Goal: Task Accomplishment & Management: Use online tool/utility

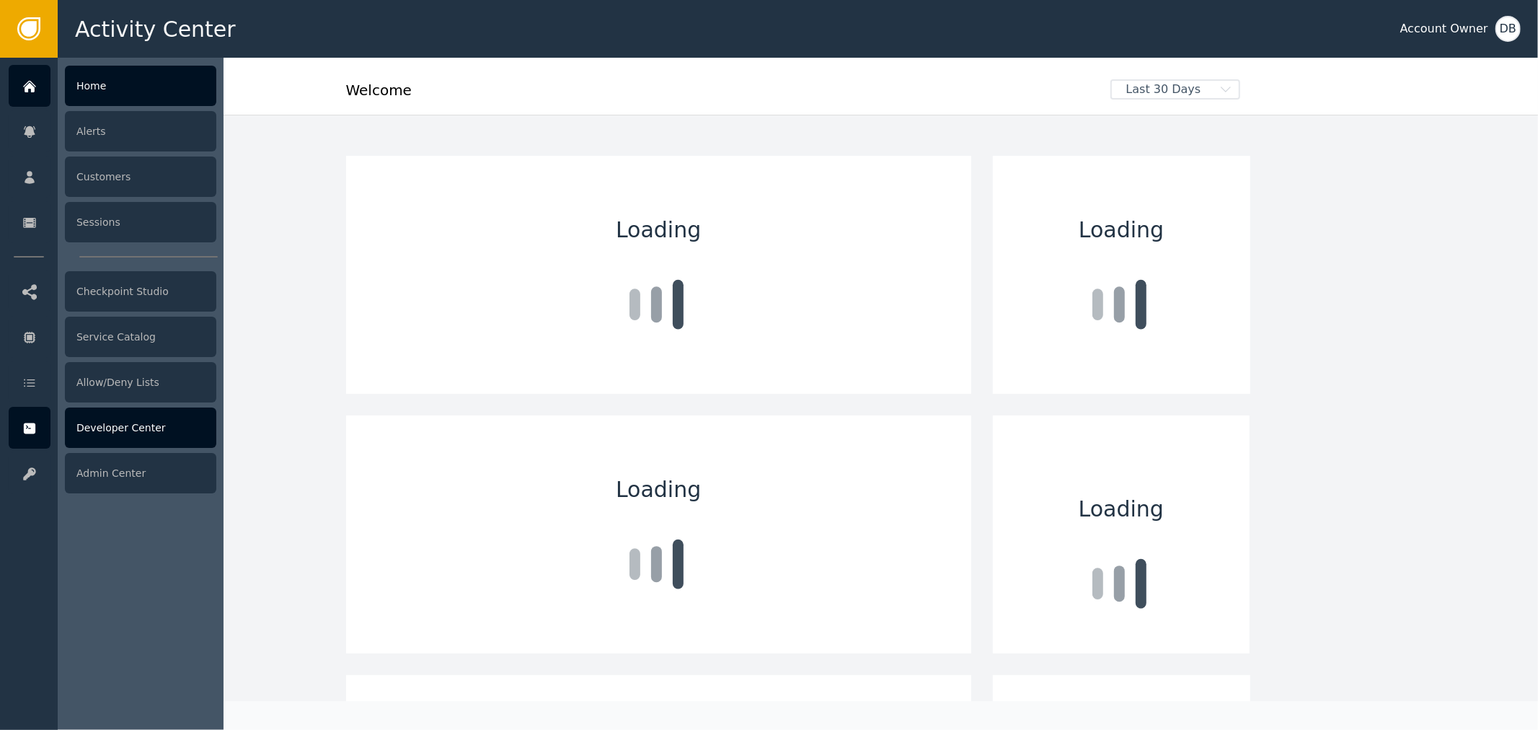
click at [48, 431] on div at bounding box center [30, 428] width 42 height 42
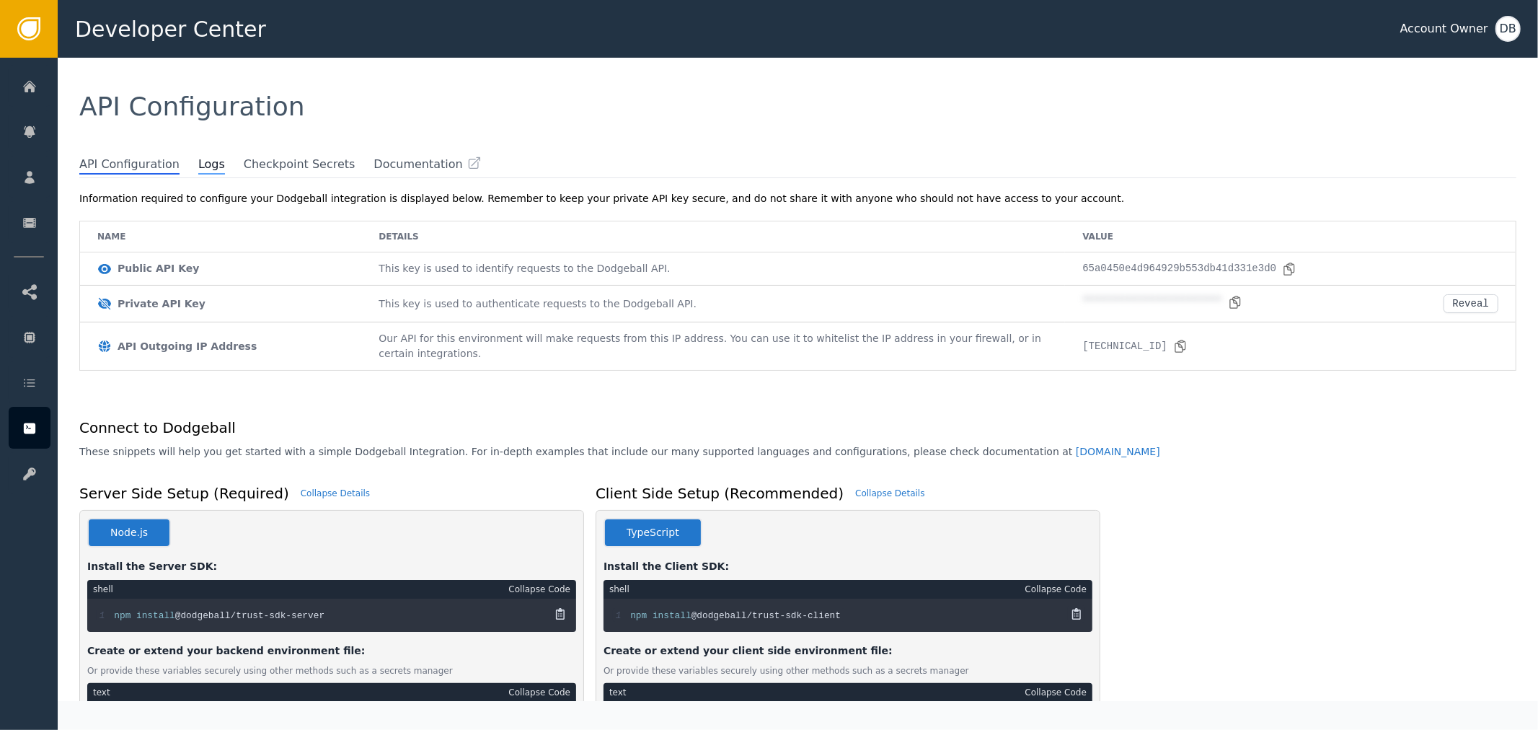
drag, startPoint x: 191, startPoint y: 174, endPoint x: 195, endPoint y: 161, distance: 14.4
click at [191, 172] on div "API Configuration Logs Checkpoint Secrets Documentation" at bounding box center [797, 167] width 1437 height 22
click at [198, 160] on span "Logs" at bounding box center [211, 165] width 27 height 19
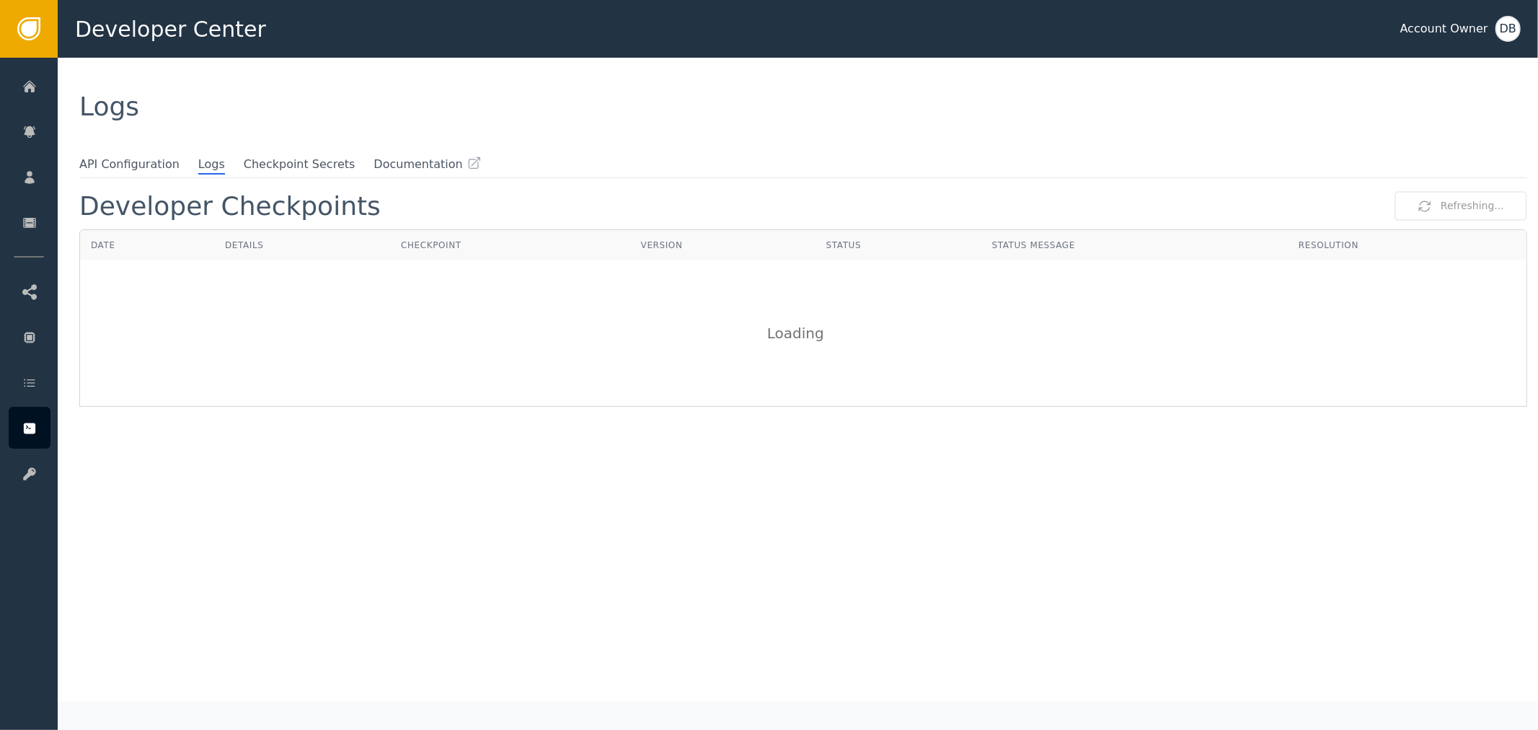
click at [206, 116] on div "Logs" at bounding box center [797, 107] width 1437 height 26
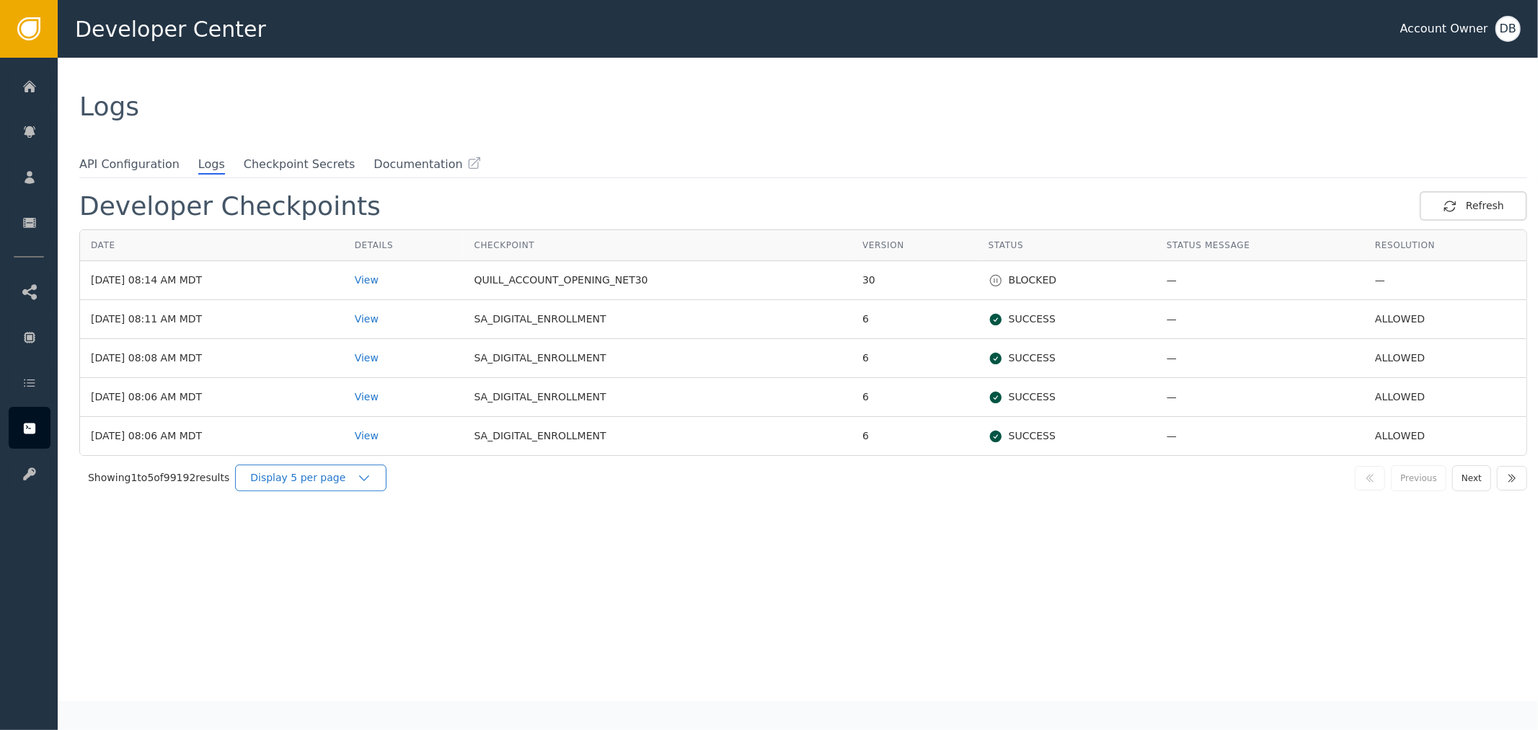
click at [241, 486] on div "Display 5 per page" at bounding box center [310, 477] width 151 height 27
click at [304, 537] on div "Display 25 per page" at bounding box center [314, 537] width 115 height 15
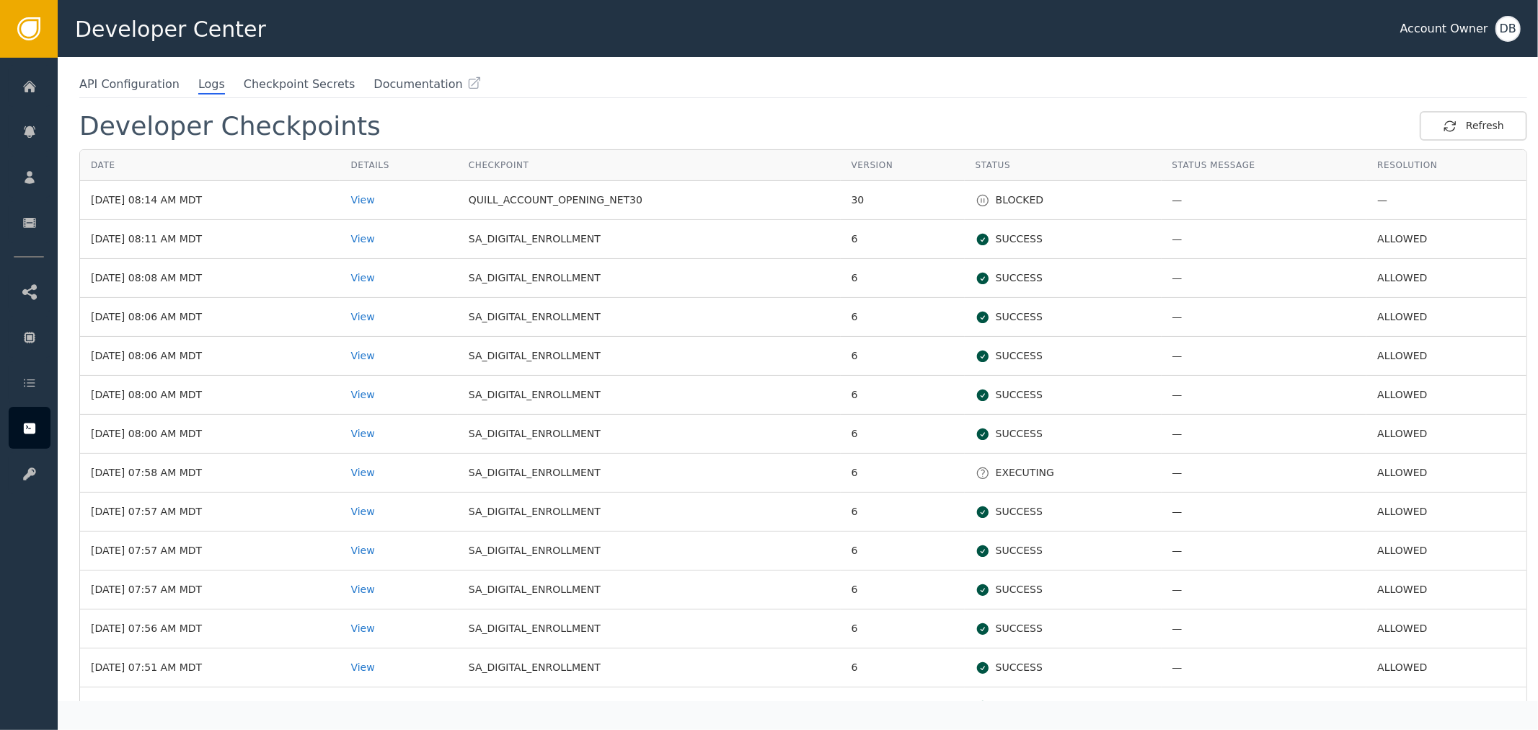
scroll to position [160, 0]
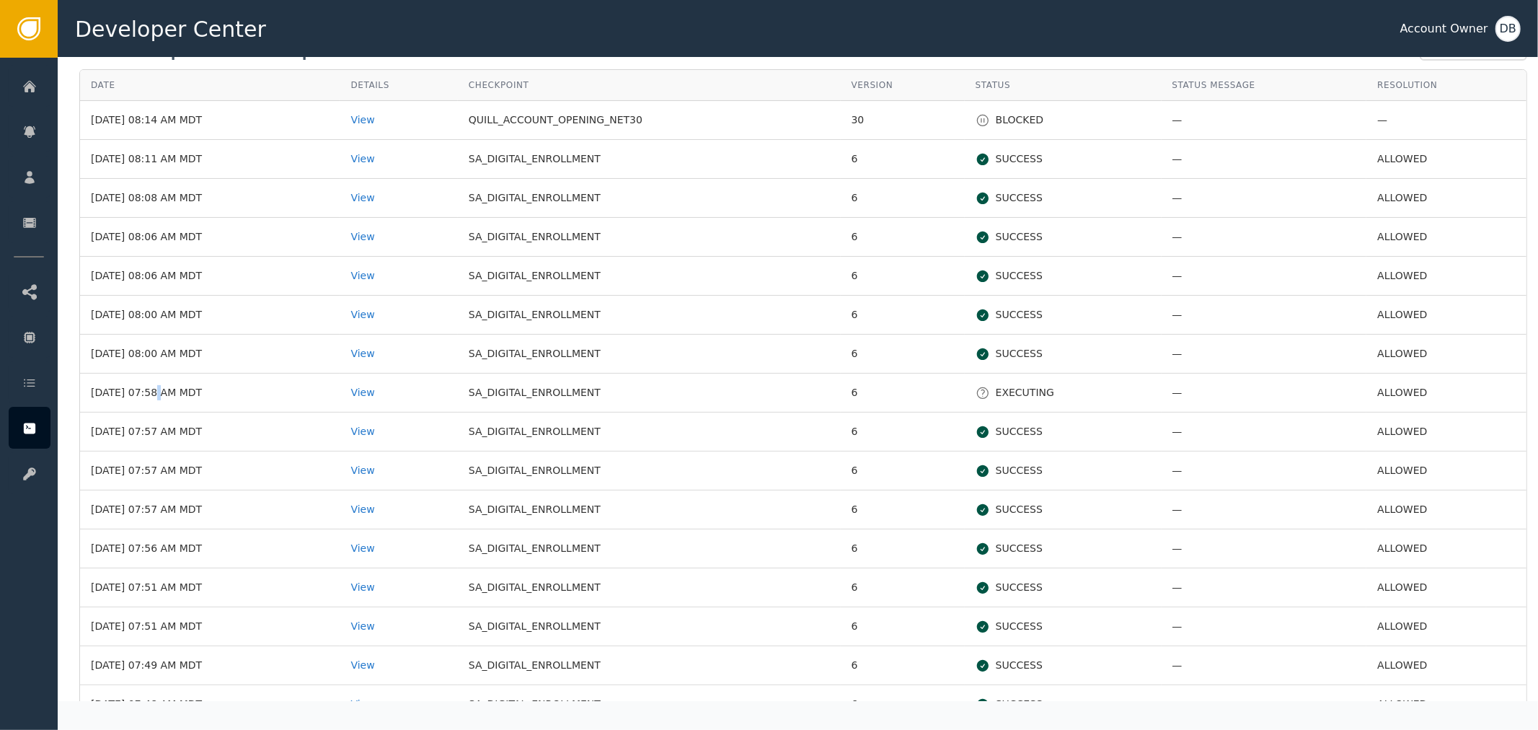
click at [146, 391] on td "Sep 12, 2025, 07:58 AM MDT" at bounding box center [210, 393] width 260 height 39
click at [407, 459] on td "View" at bounding box center [399, 470] width 118 height 39
click at [394, 472] on div "View" at bounding box center [398, 470] width 96 height 15
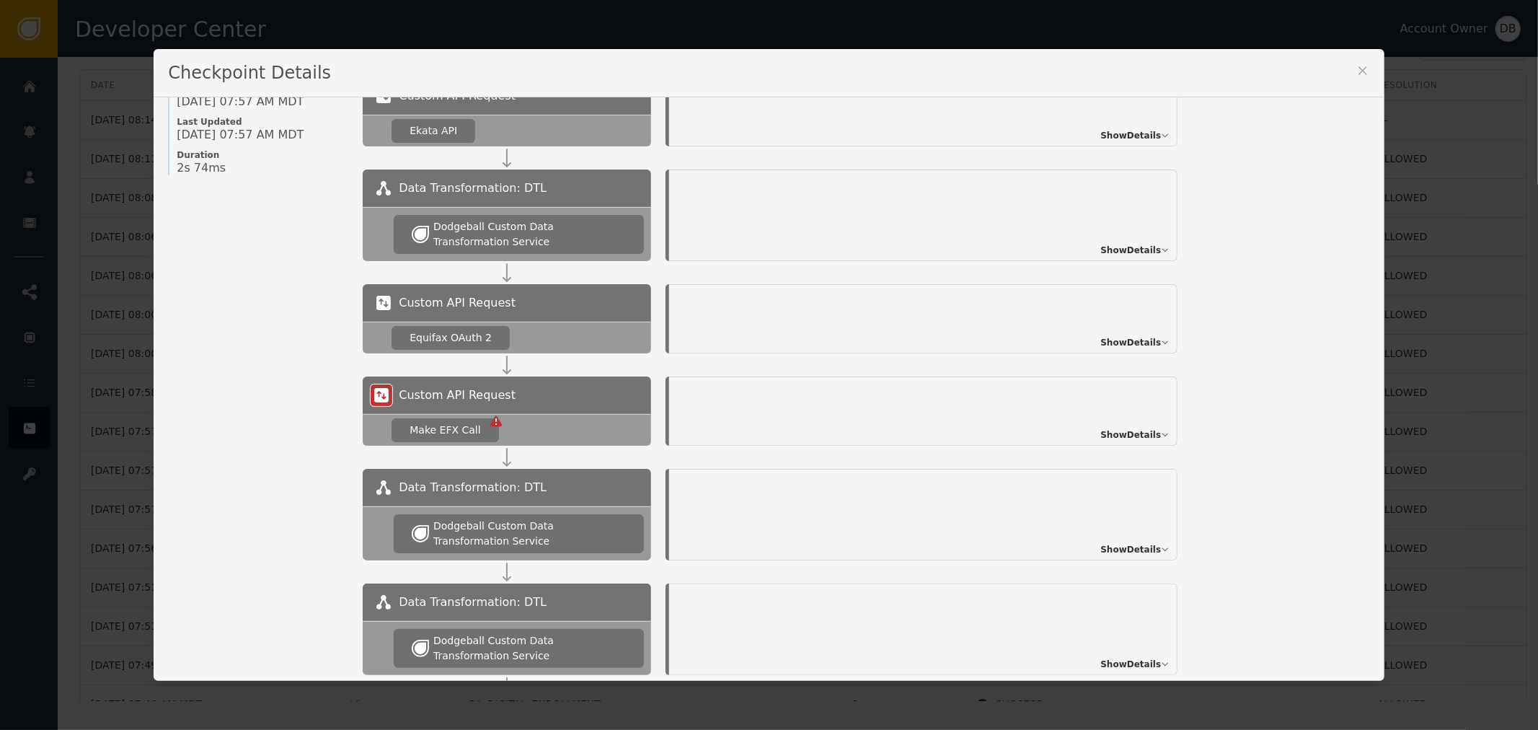
scroll to position [80, 0]
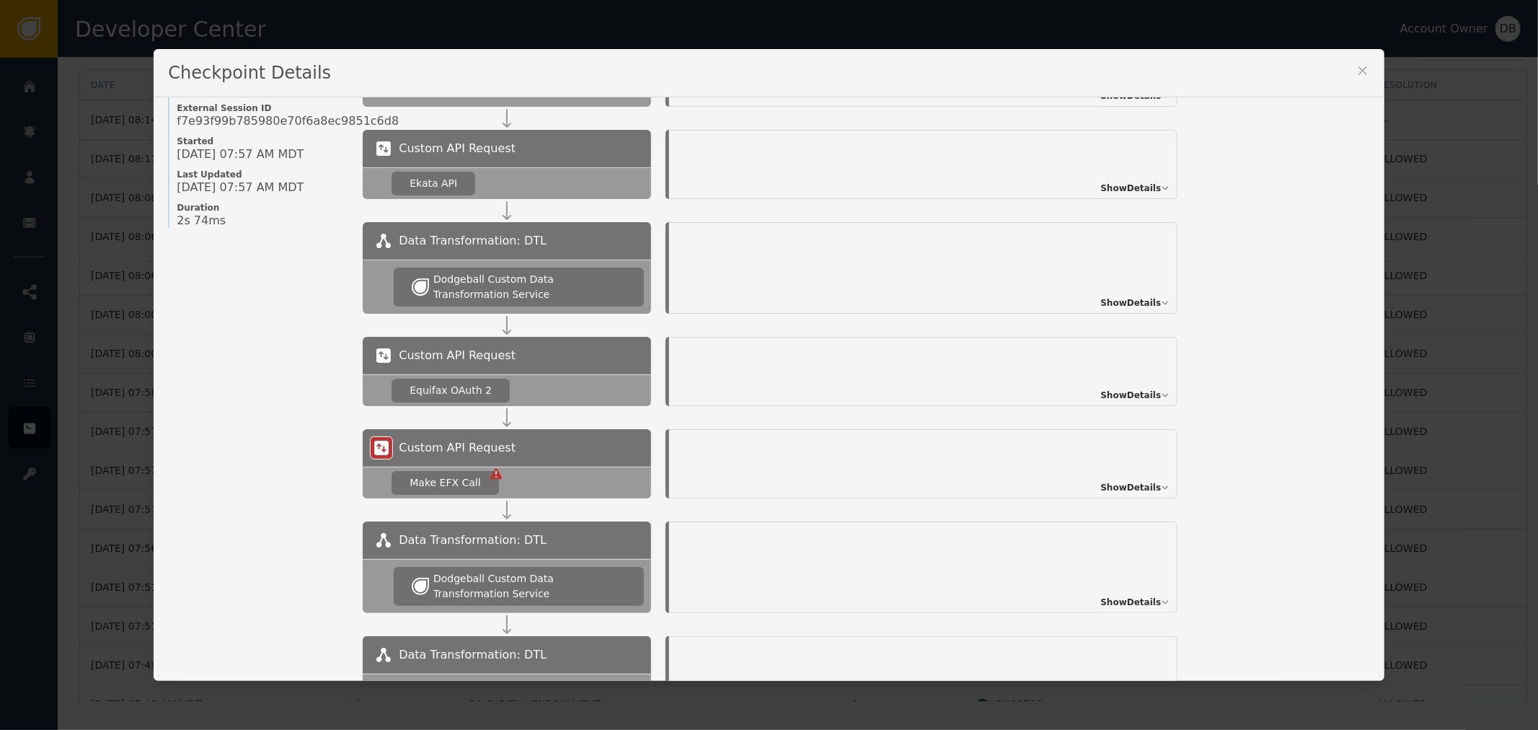
click at [1364, 72] on icon at bounding box center [1363, 70] width 14 height 14
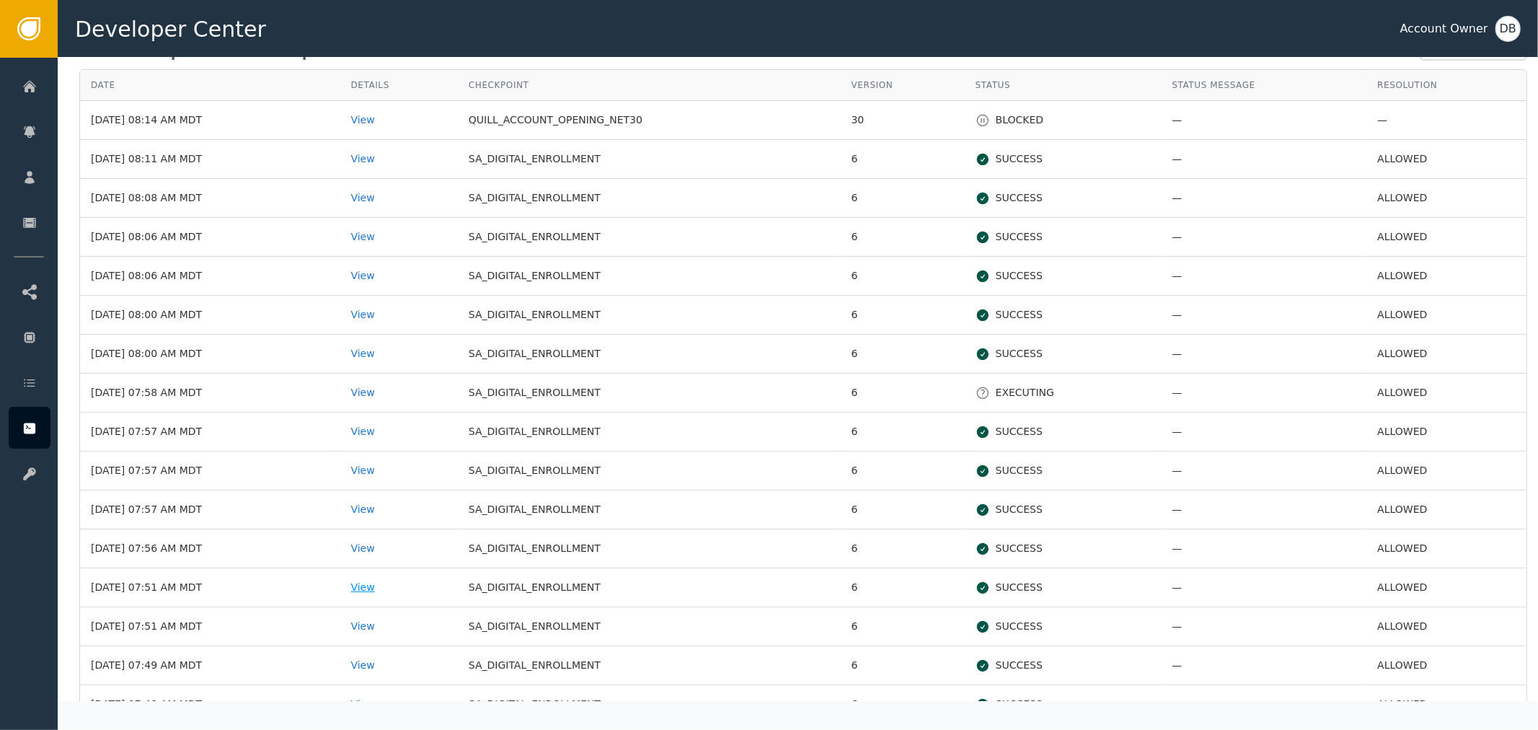
click at [392, 587] on div "View" at bounding box center [398, 587] width 96 height 15
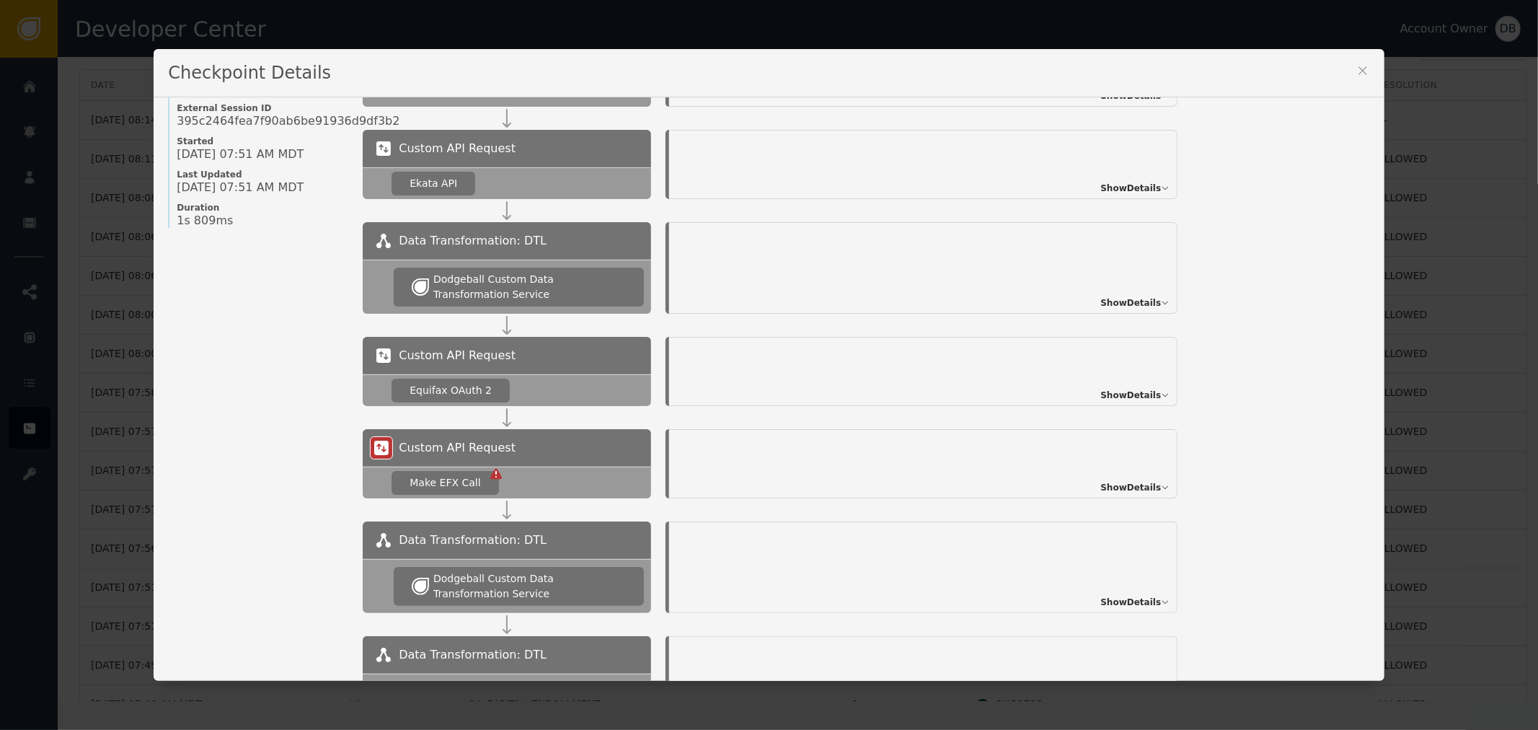
click at [1361, 72] on icon at bounding box center [1363, 70] width 14 height 14
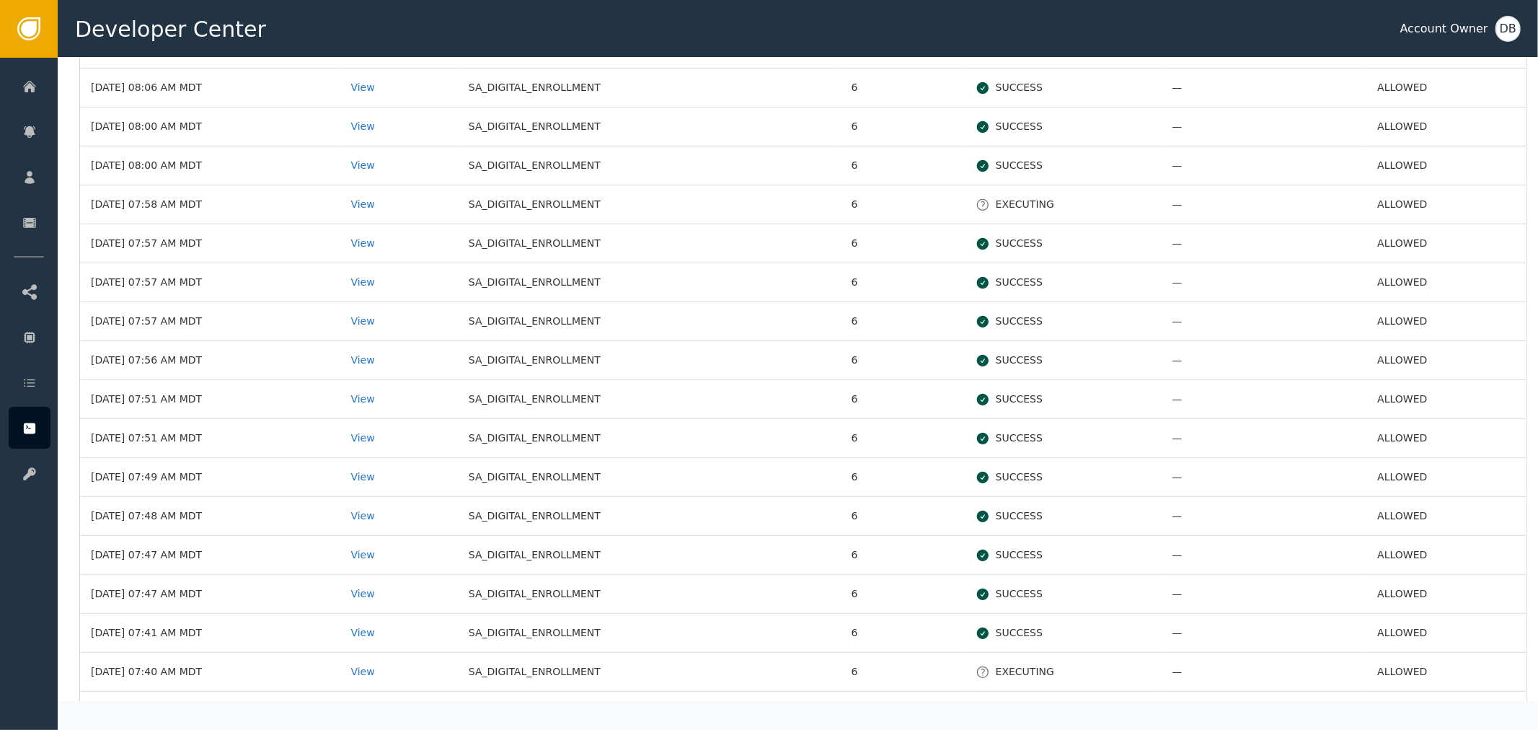
scroll to position [400, 0]
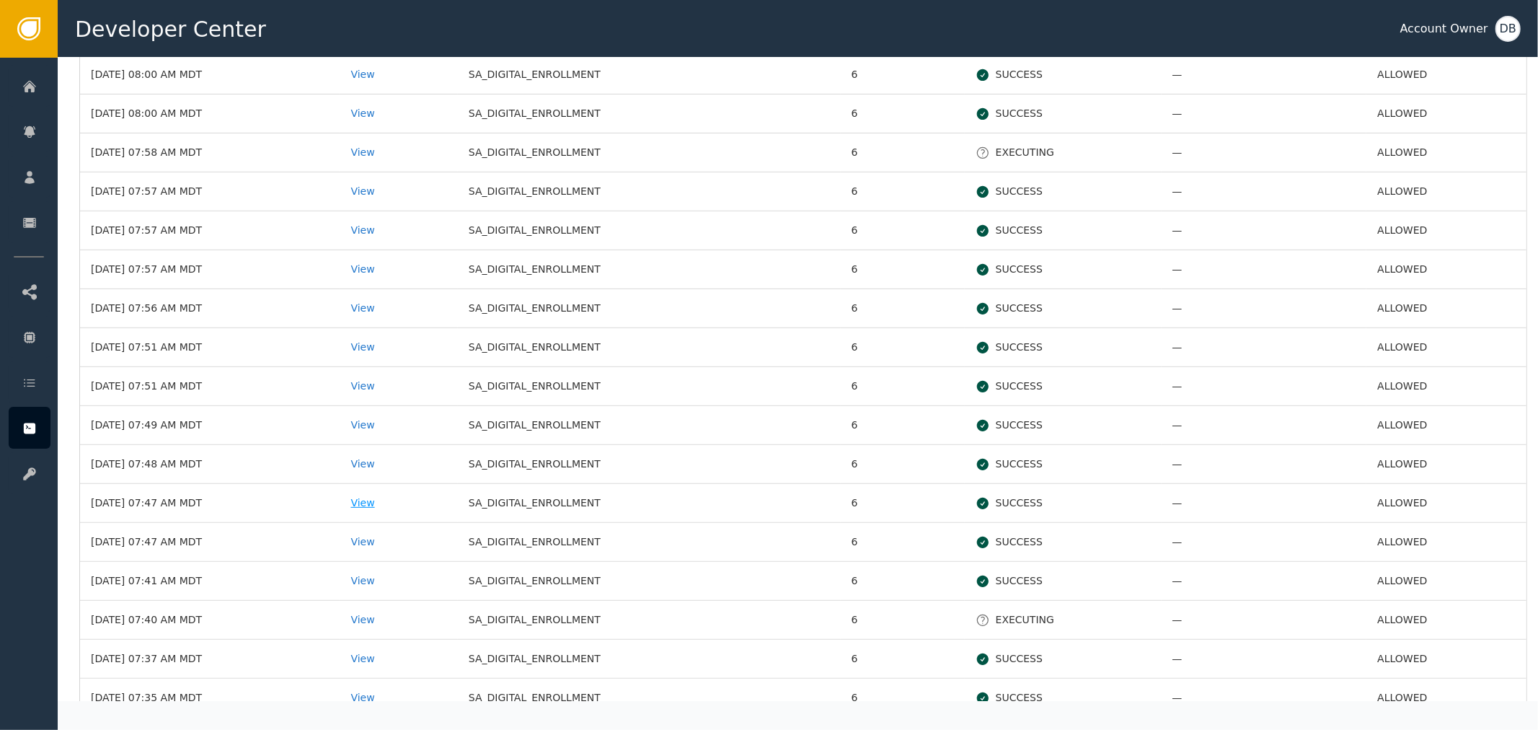
click at [386, 495] on div "View" at bounding box center [398, 502] width 96 height 15
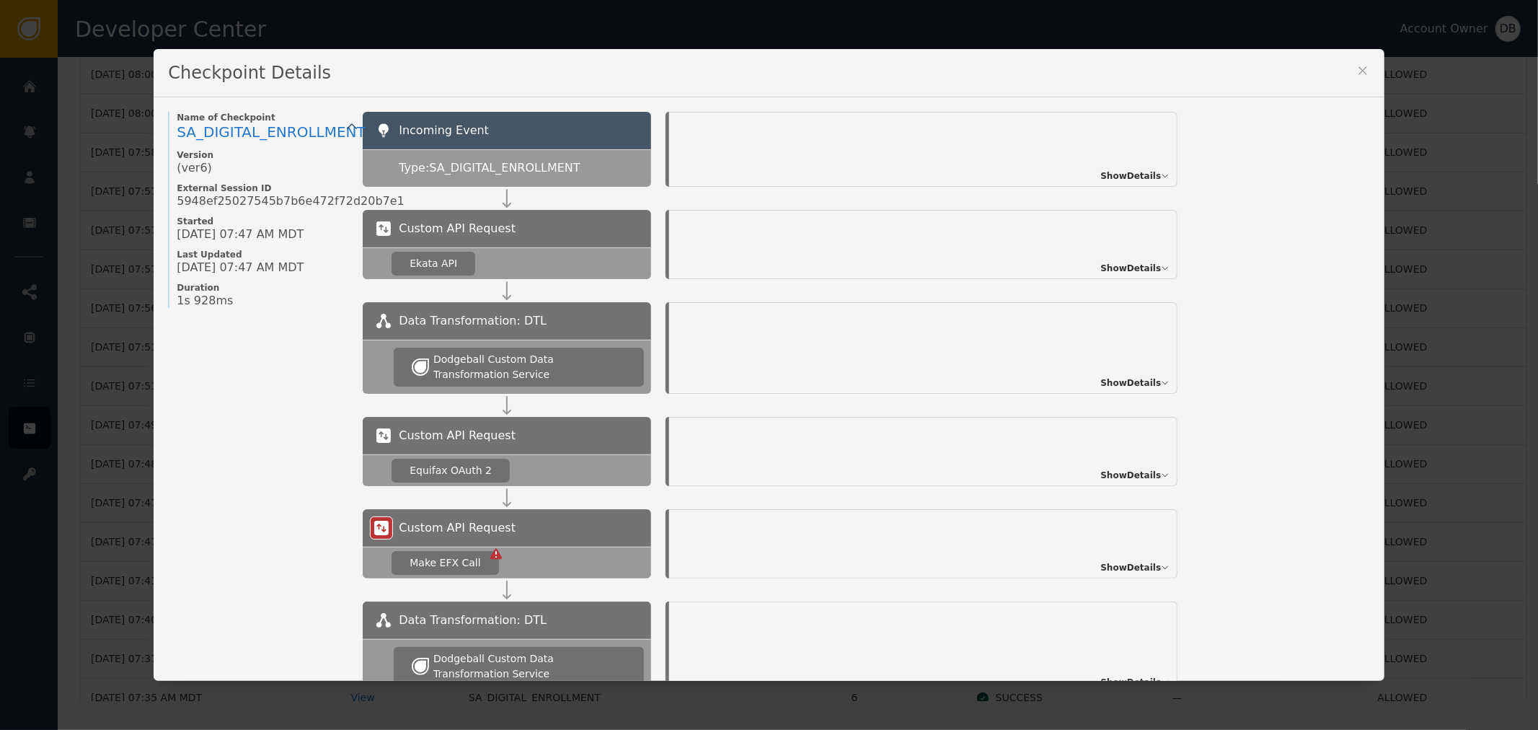
click at [1145, 172] on span "Show Details" at bounding box center [1130, 175] width 61 height 13
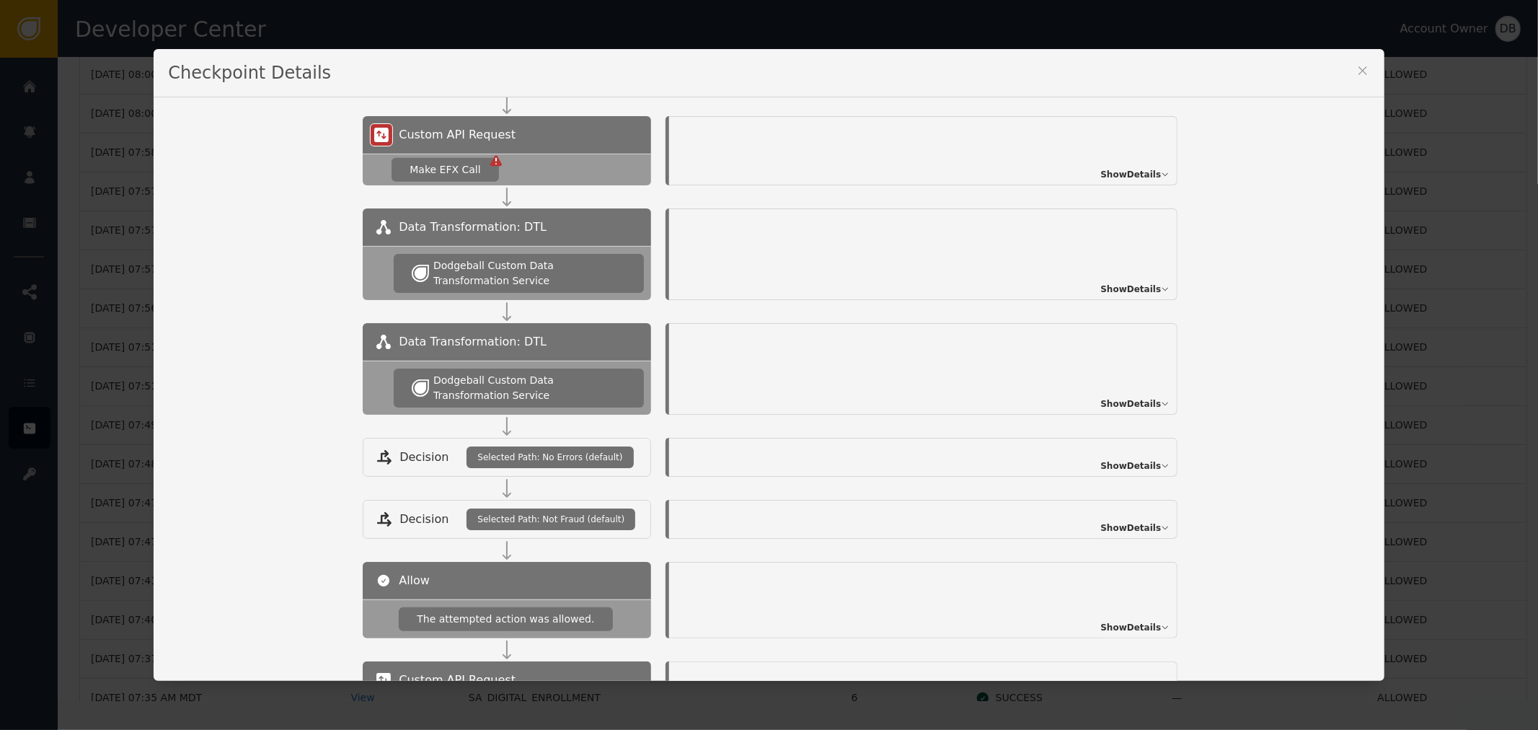
scroll to position [560, 0]
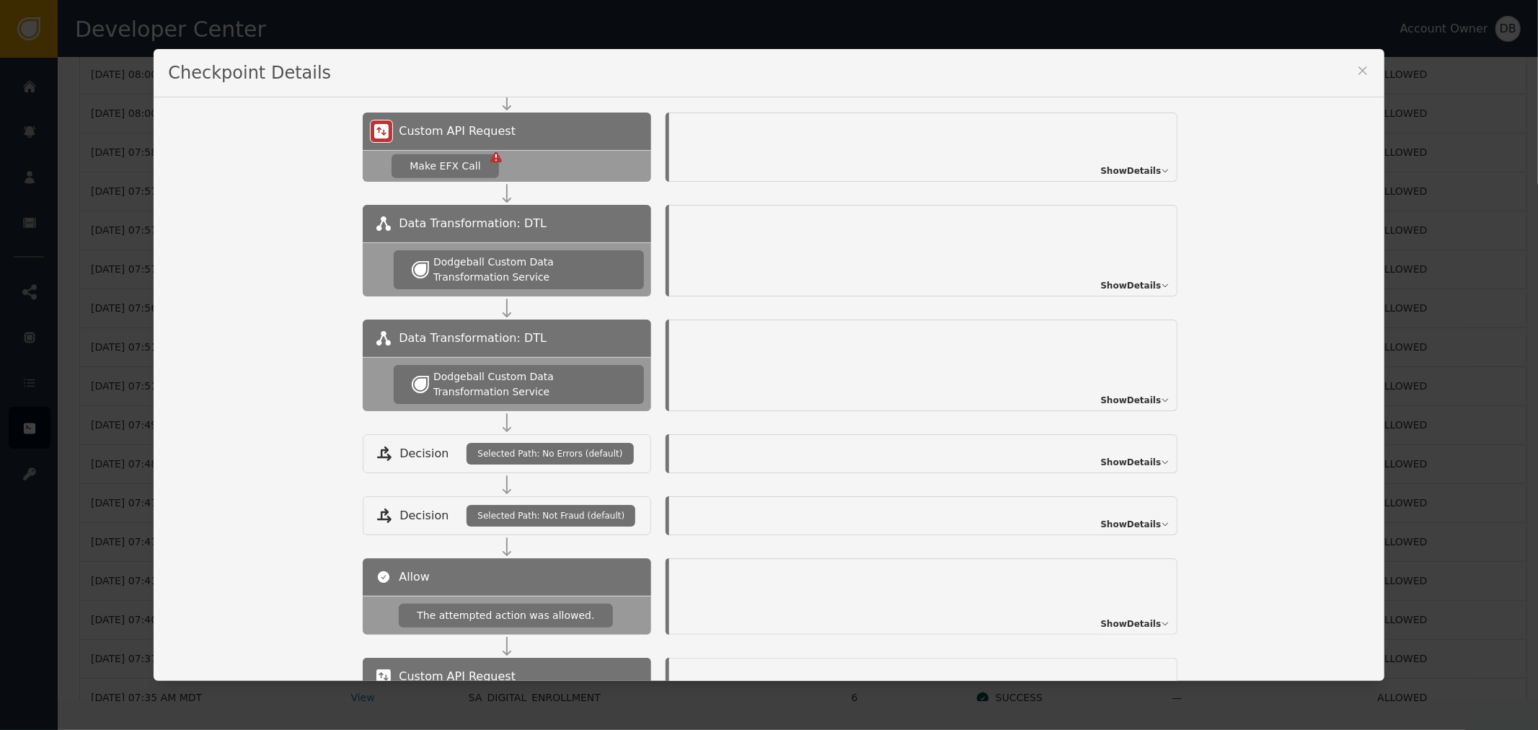
click at [1345, 68] on div "Checkpoint Details" at bounding box center [769, 73] width 1230 height 48
click at [1358, 69] on icon at bounding box center [1363, 70] width 14 height 14
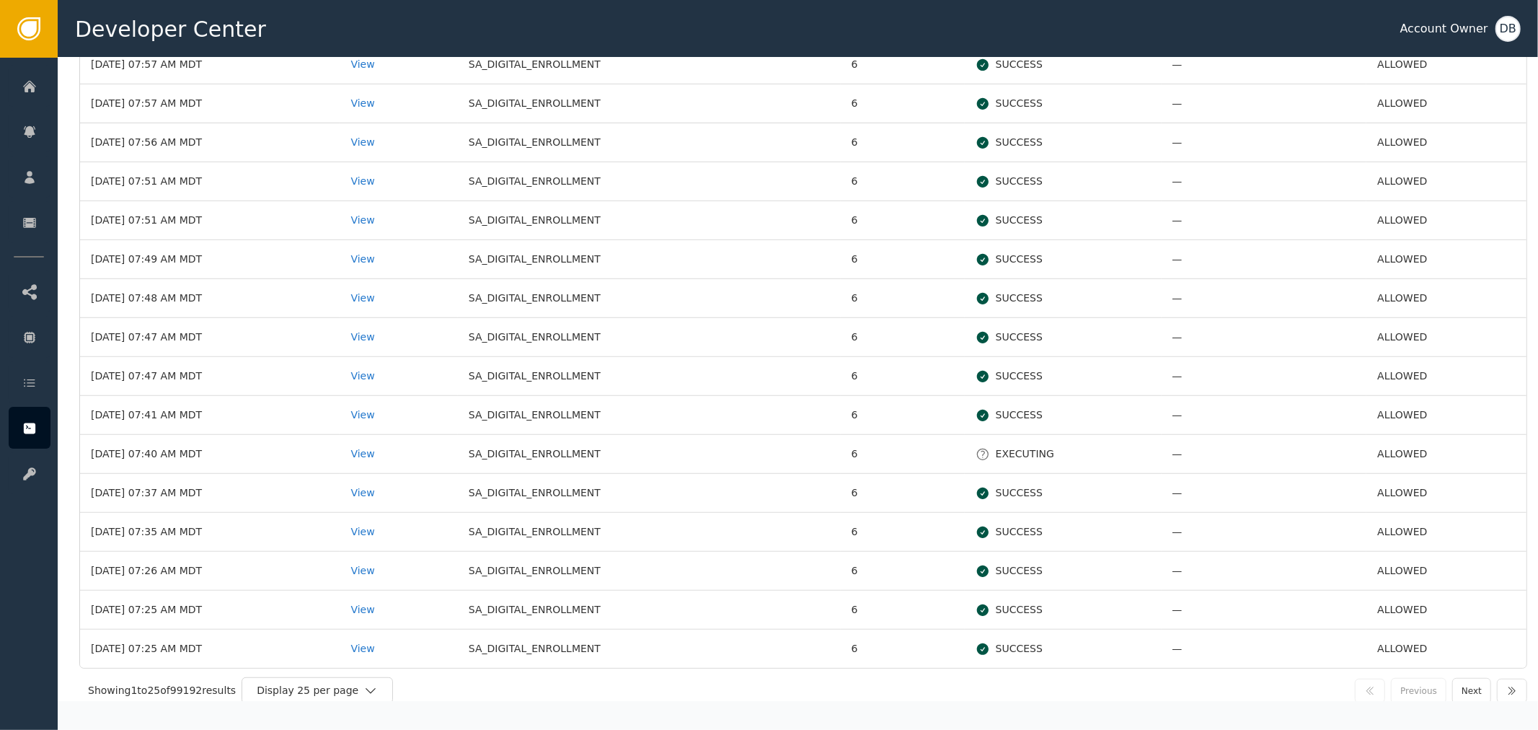
scroll to position [578, 0]
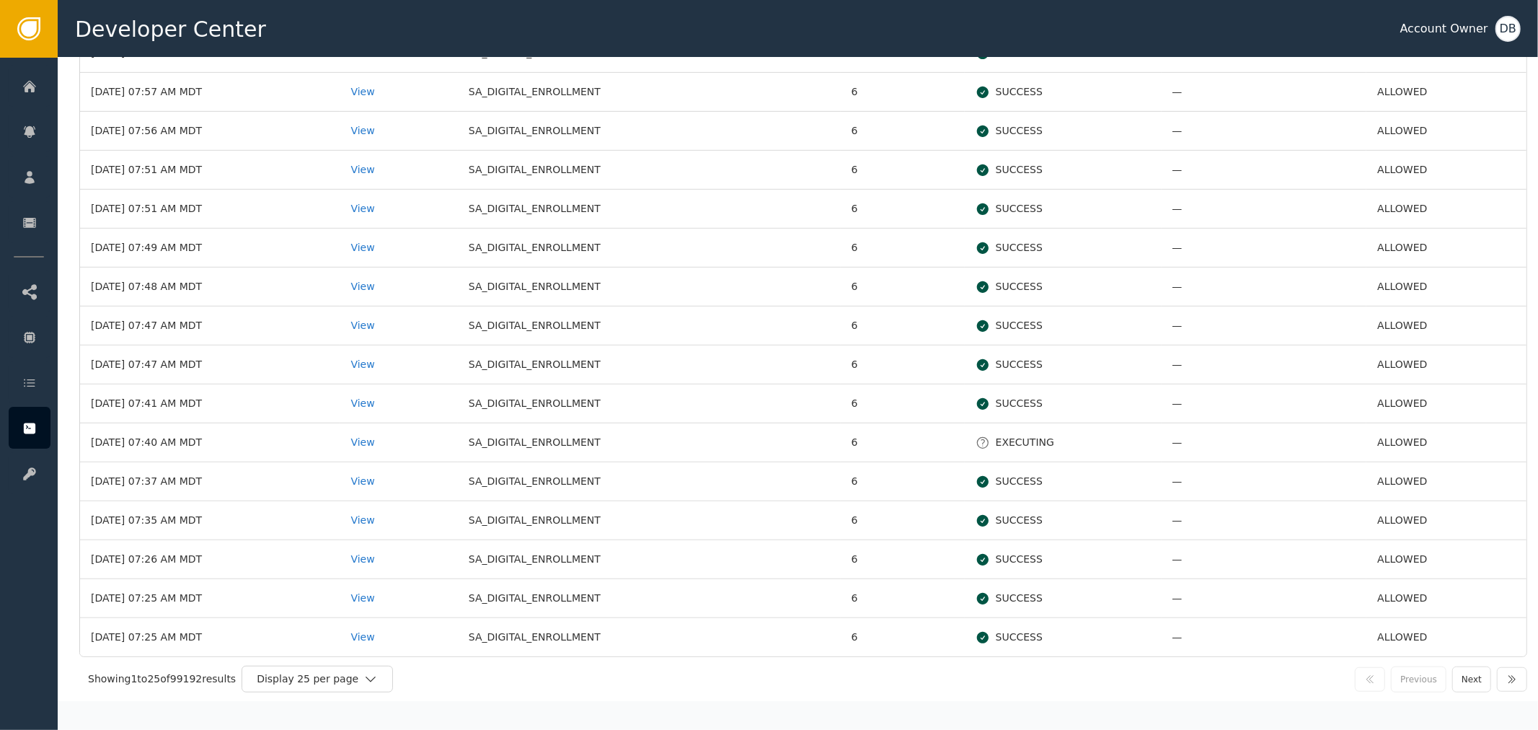
click at [406, 575] on td "View" at bounding box center [399, 559] width 118 height 39
click at [401, 523] on div "View" at bounding box center [398, 520] width 96 height 15
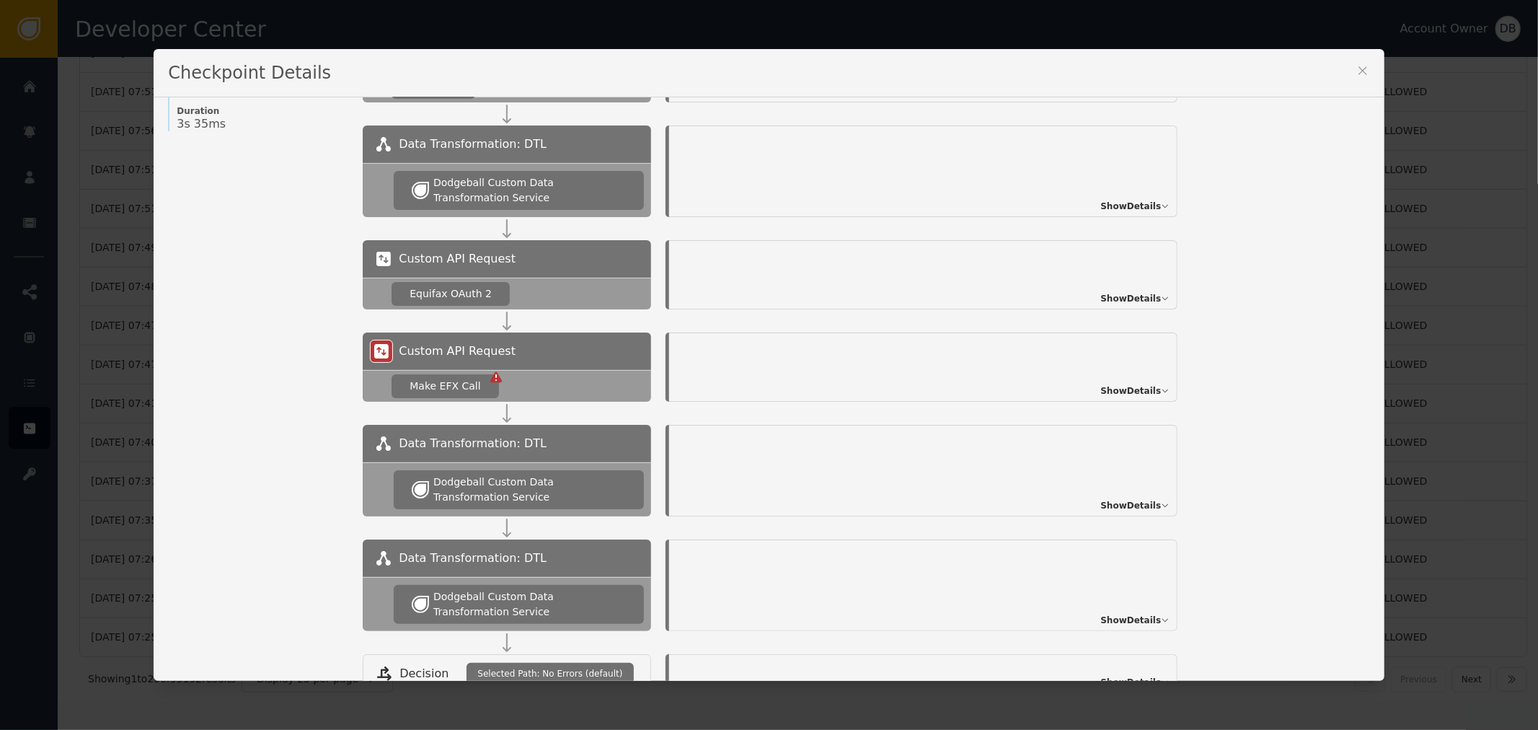
scroll to position [131, 0]
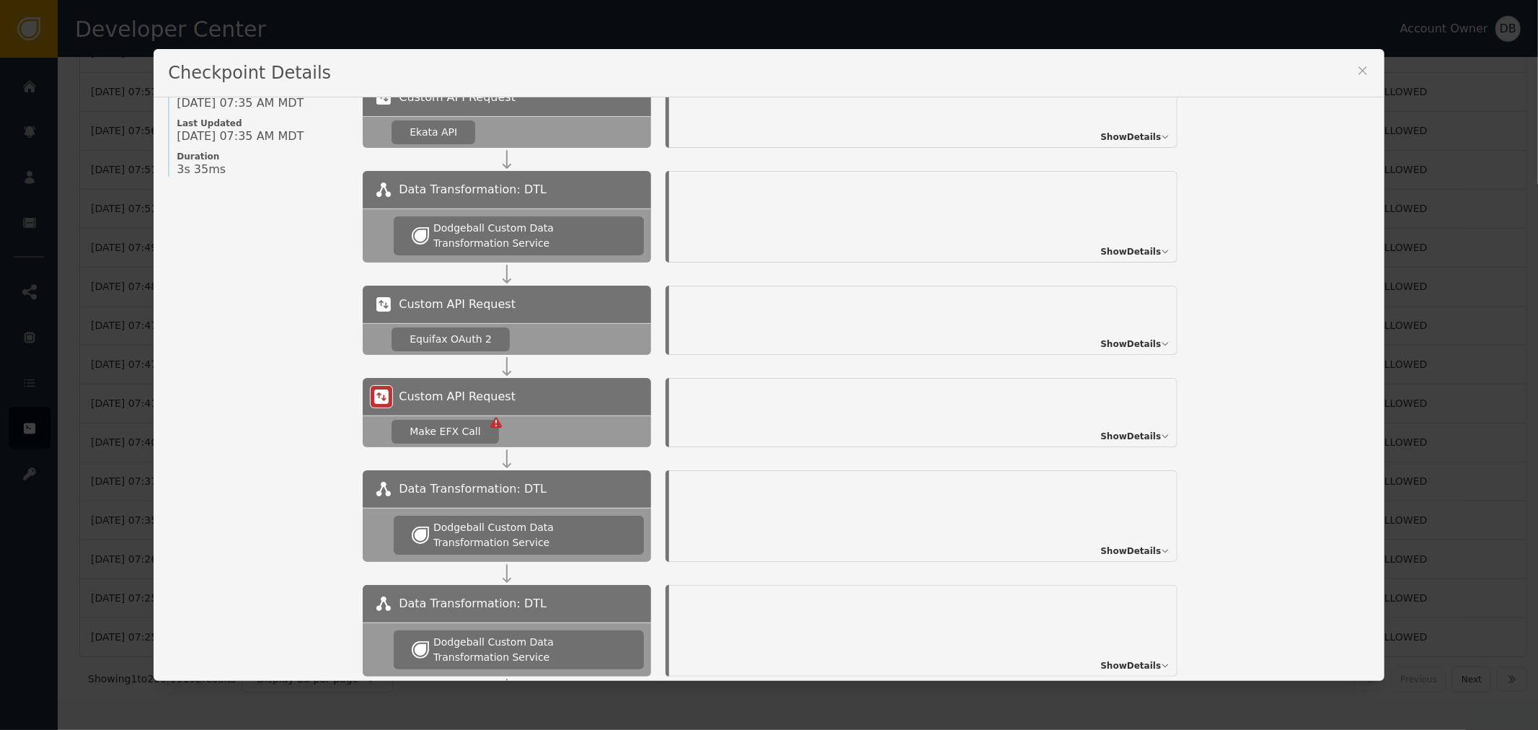
drag, startPoint x: 1145, startPoint y: 340, endPoint x: 1177, endPoint y: 391, distance: 60.0
click at [1222, 314] on div "Custom API Request Equifax OAuth 2 Show Details" at bounding box center [866, 320] width 1007 height 69
click at [1158, 414] on div "Show Details" at bounding box center [923, 412] width 508 height 69
click at [1148, 433] on span "Show Details" at bounding box center [1130, 436] width 61 height 13
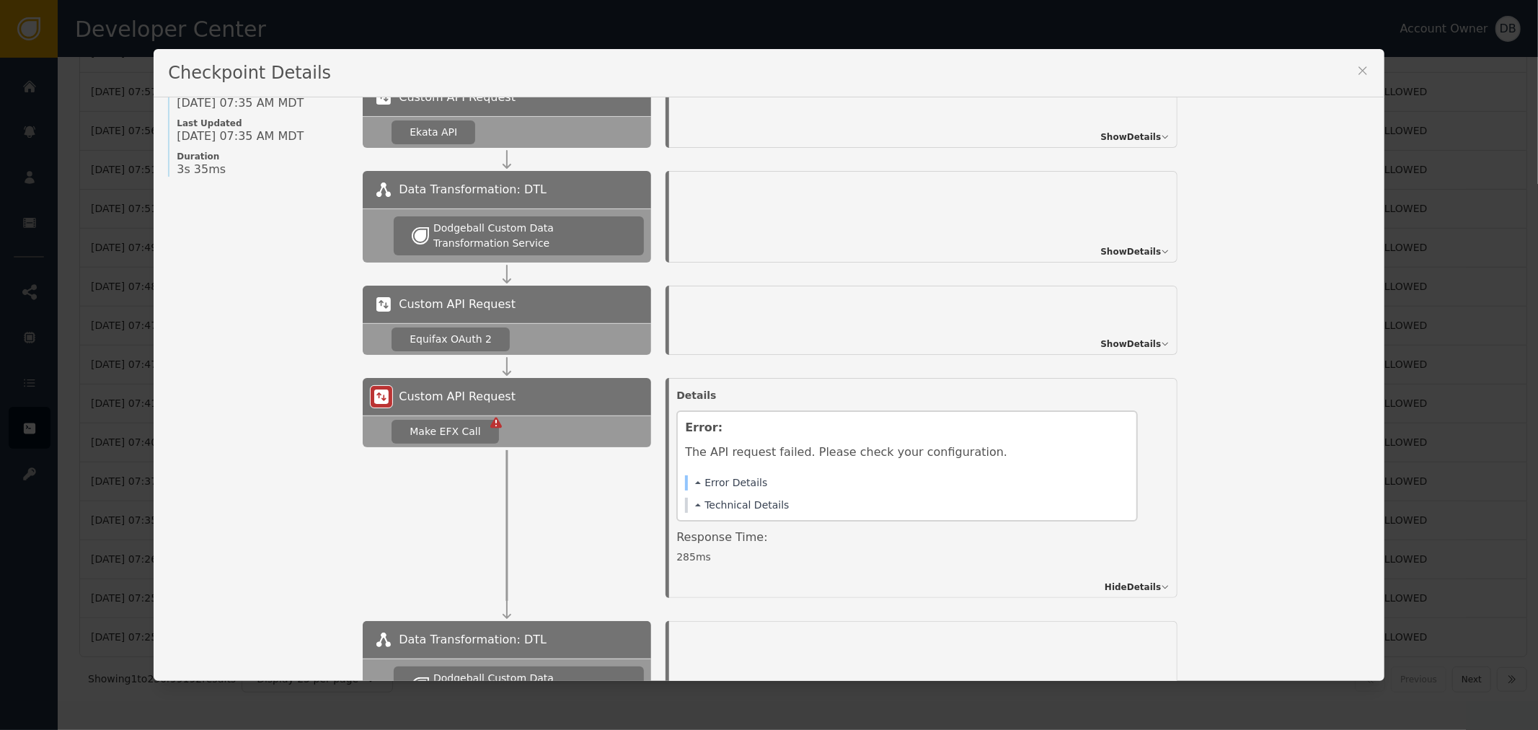
click at [1148, 433] on div "Details Error: The API request failed. Please check your configuration. Error D…" at bounding box center [923, 488] width 508 height 220
click at [733, 481] on button "Error Details" at bounding box center [731, 482] width 72 height 15
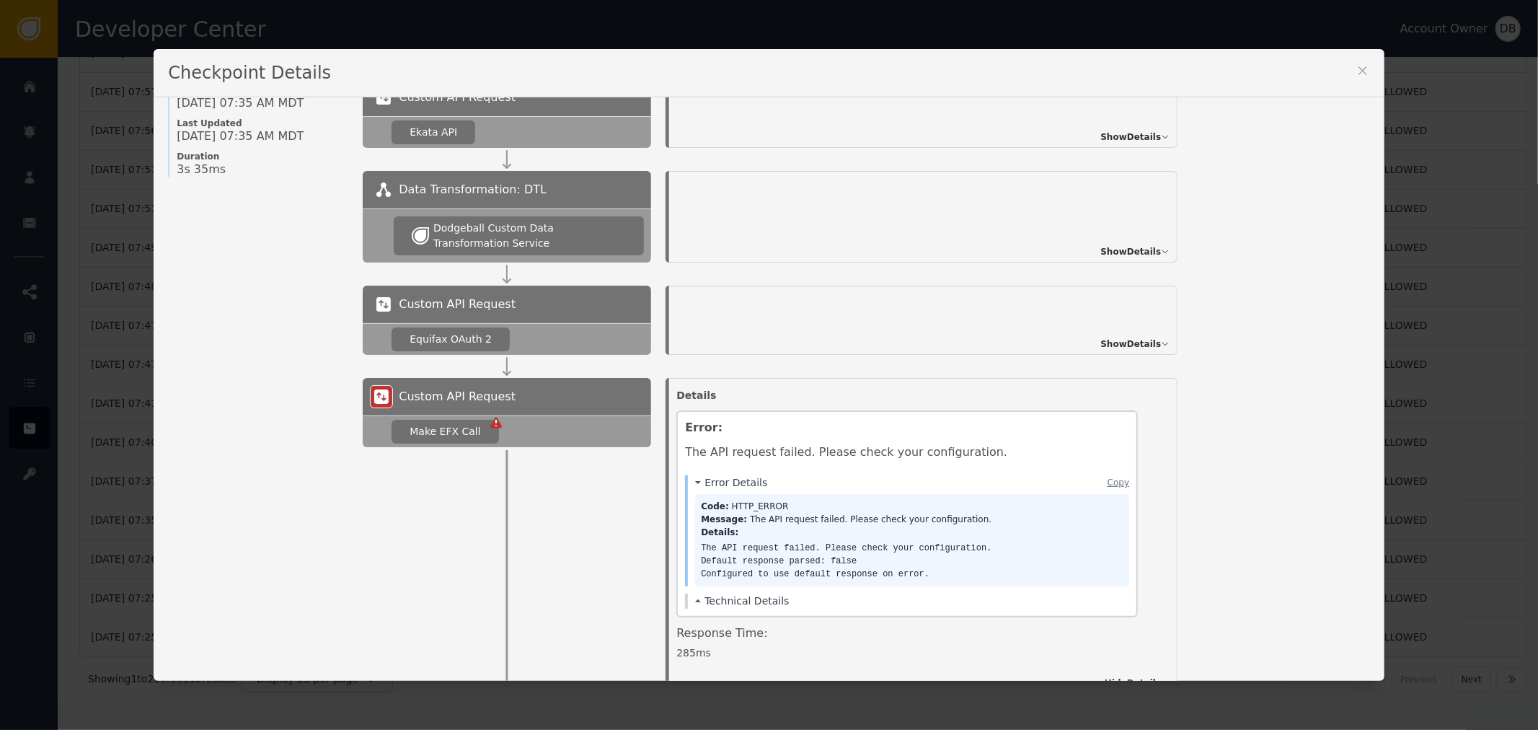
click at [1161, 340] on icon at bounding box center [1165, 344] width 9 height 9
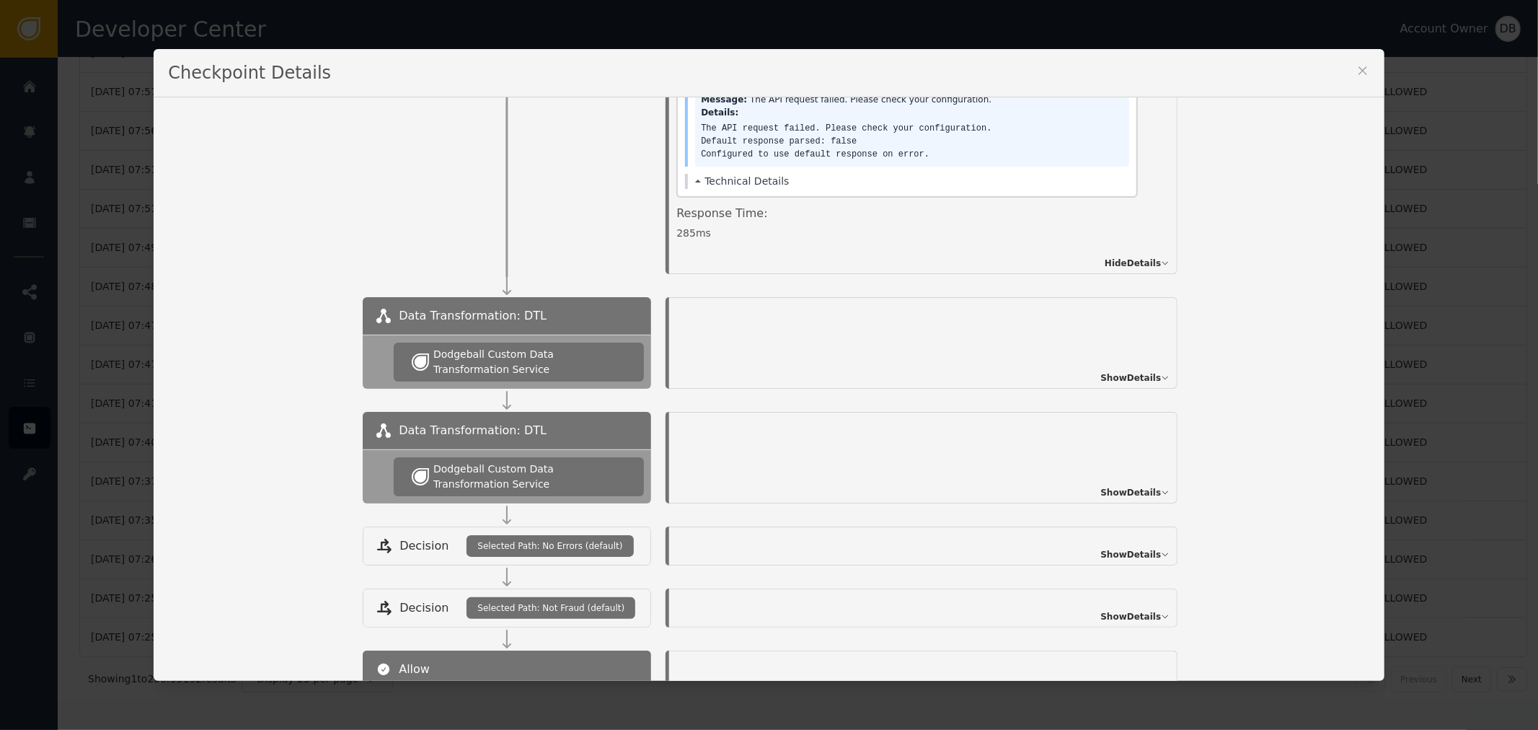
scroll to position [852, 0]
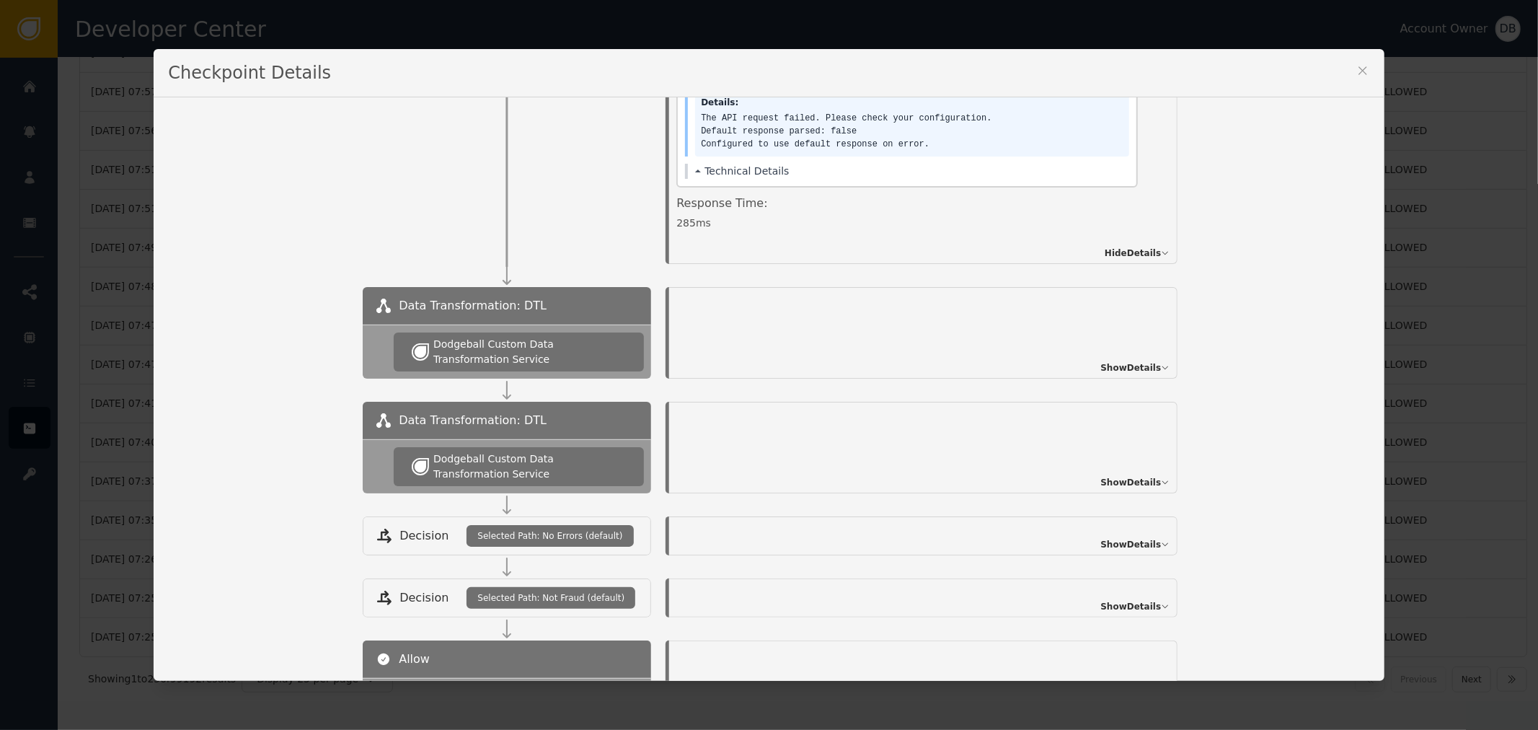
click at [1365, 68] on div "Checkpoint Details" at bounding box center [769, 73] width 1230 height 48
click at [1356, 69] on icon at bounding box center [1363, 70] width 14 height 14
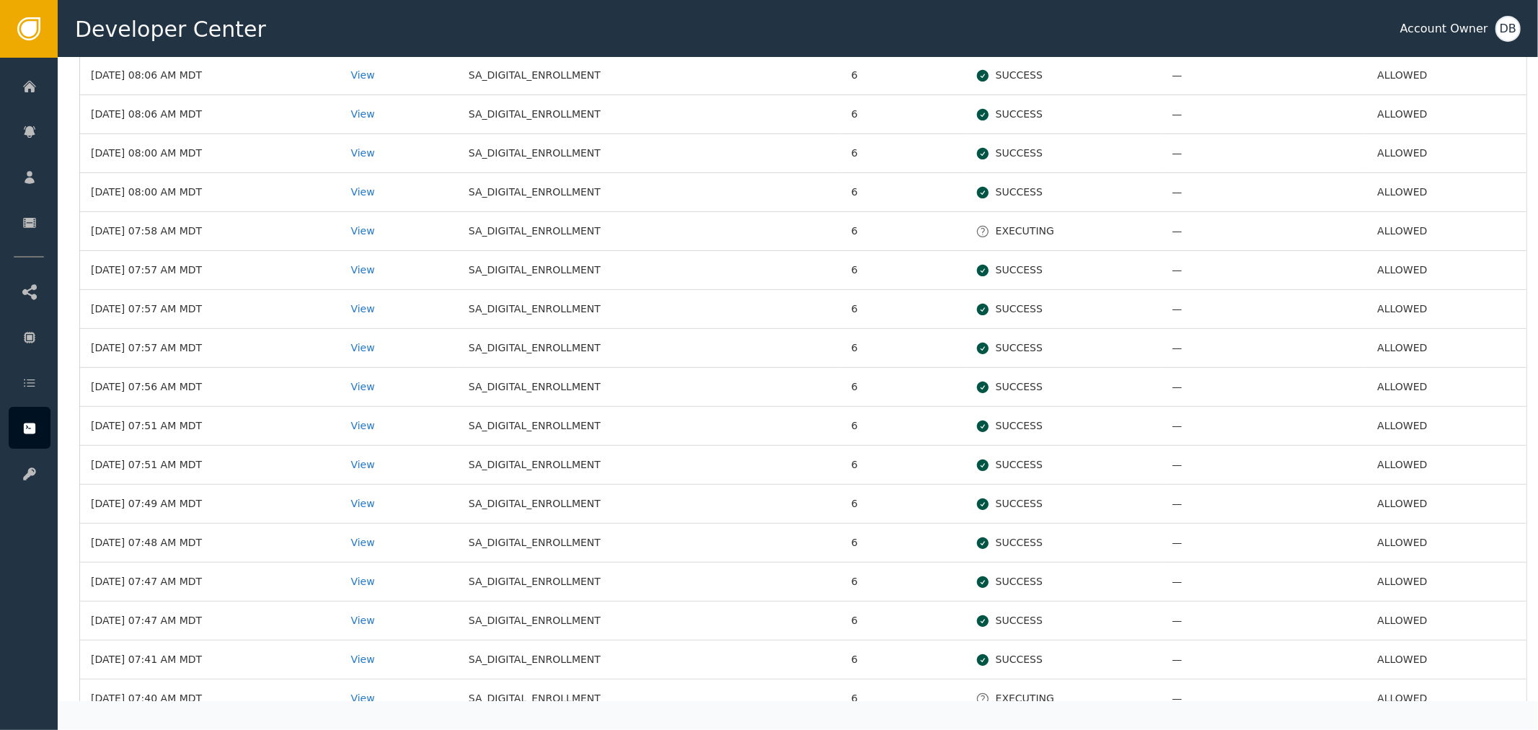
scroll to position [257, 0]
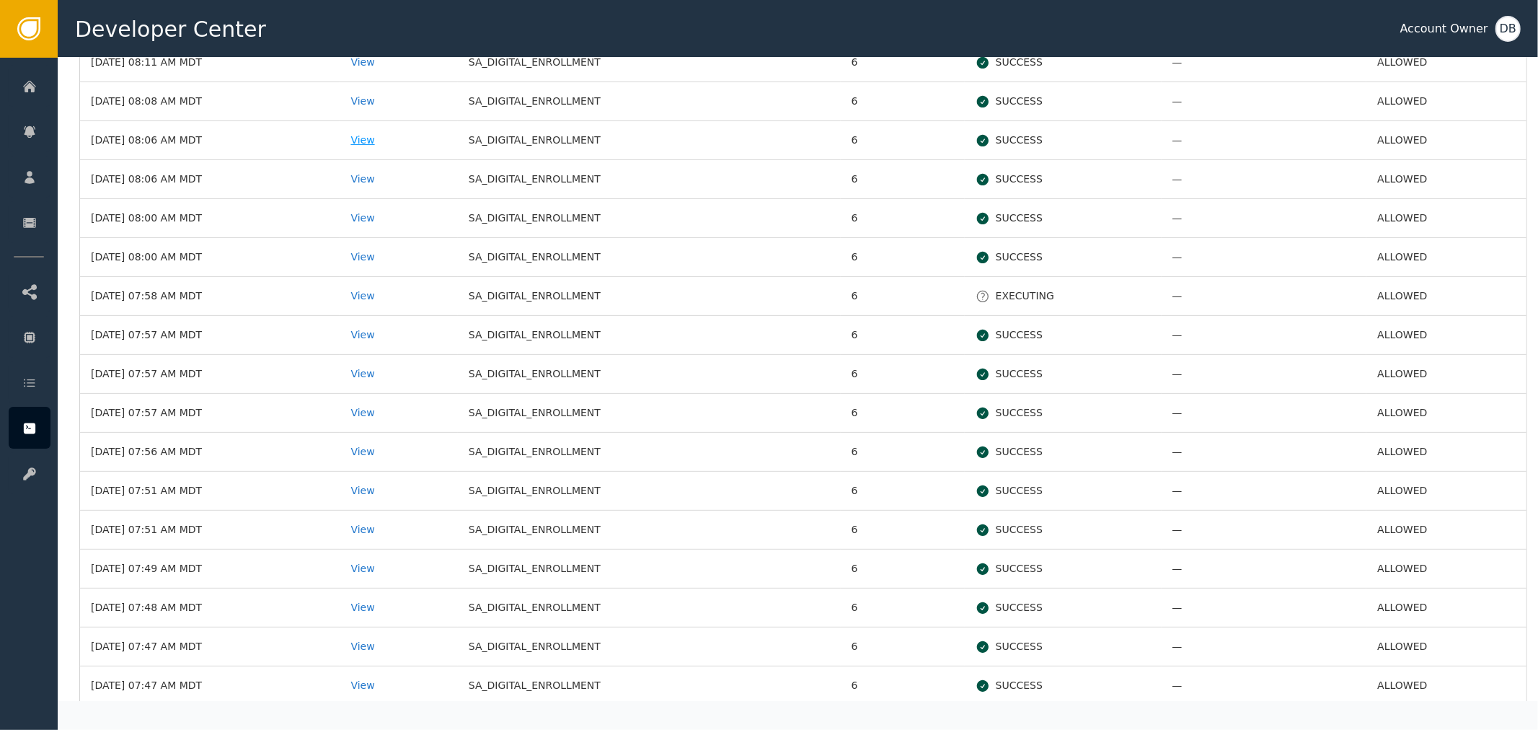
click at [398, 141] on div "View" at bounding box center [398, 140] width 96 height 15
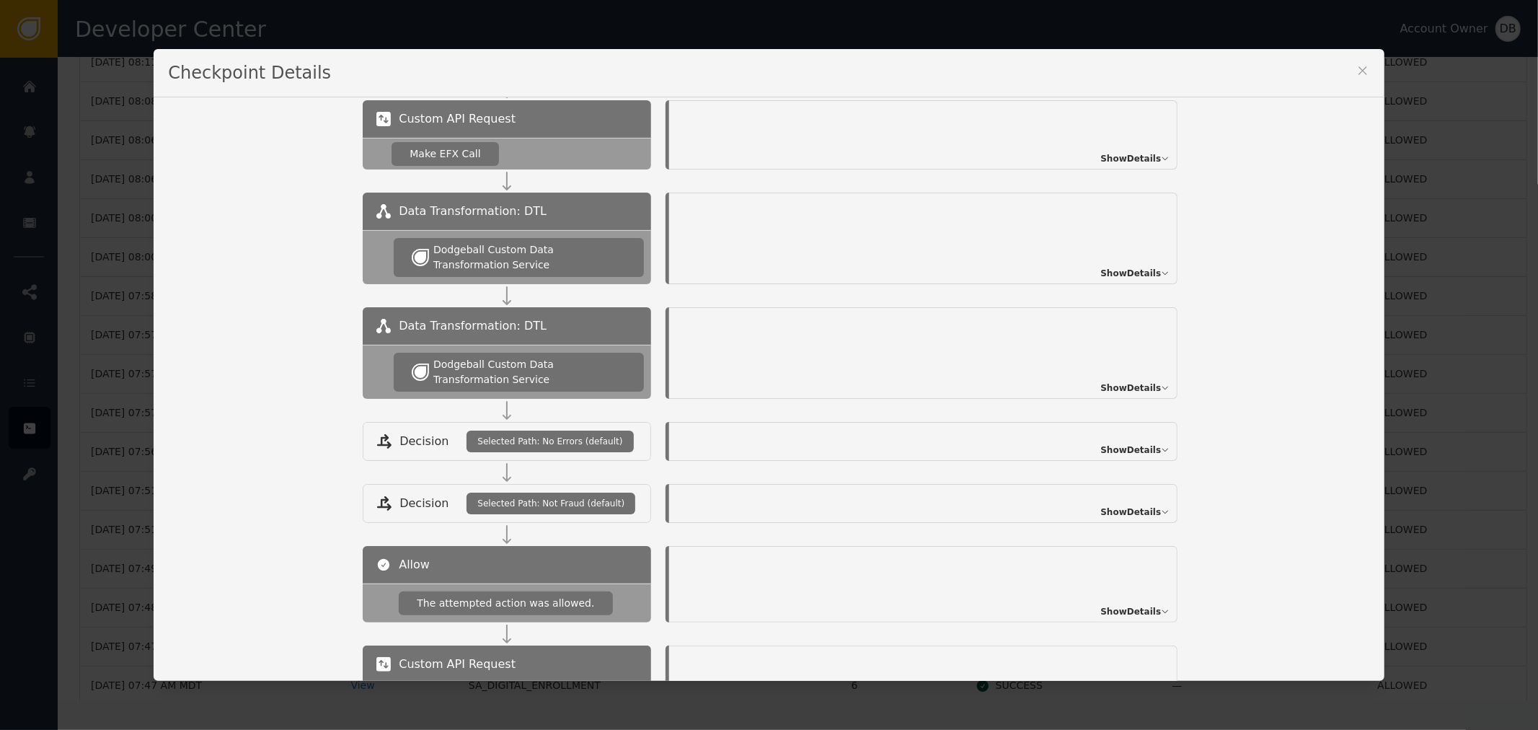
scroll to position [80, 0]
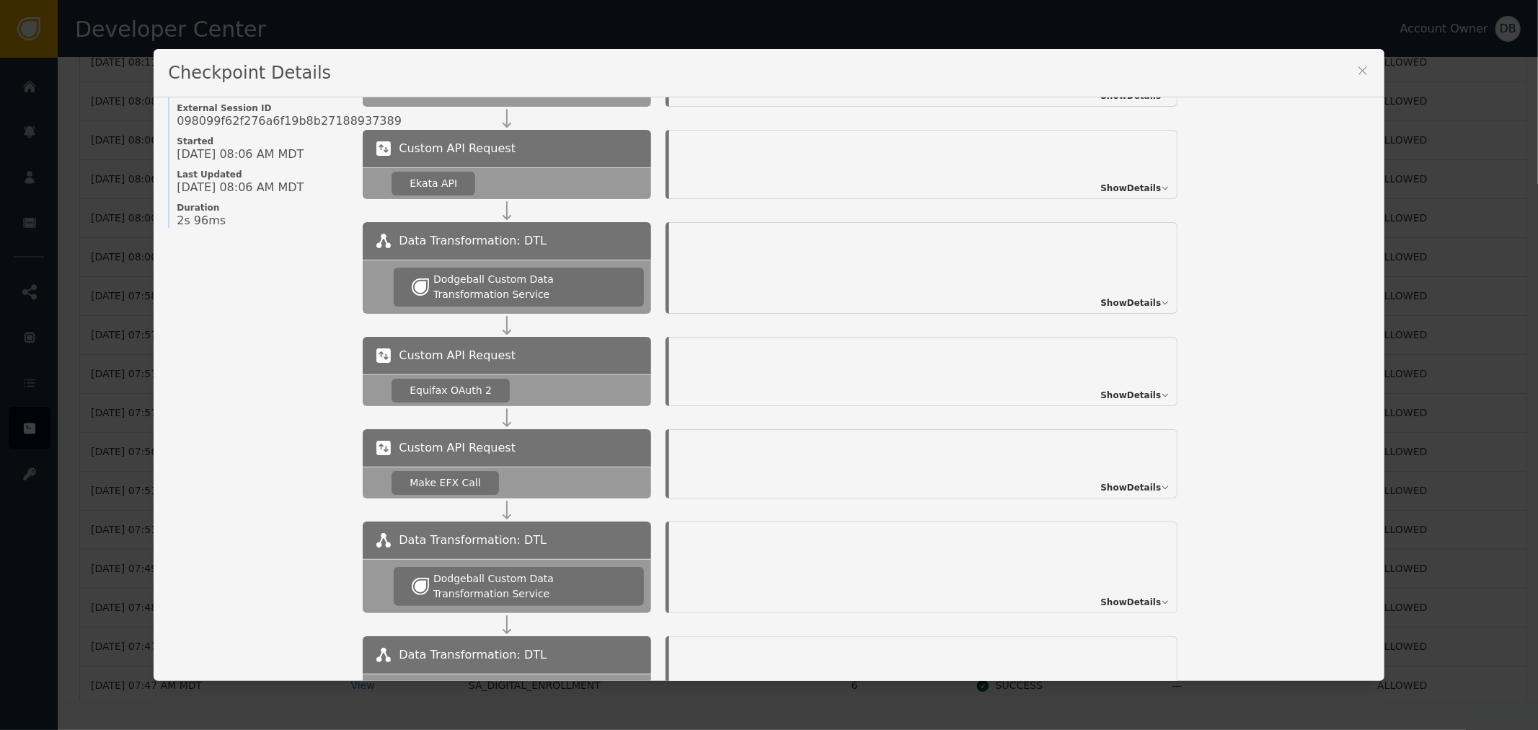
click at [1363, 66] on icon at bounding box center [1363, 70] width 14 height 14
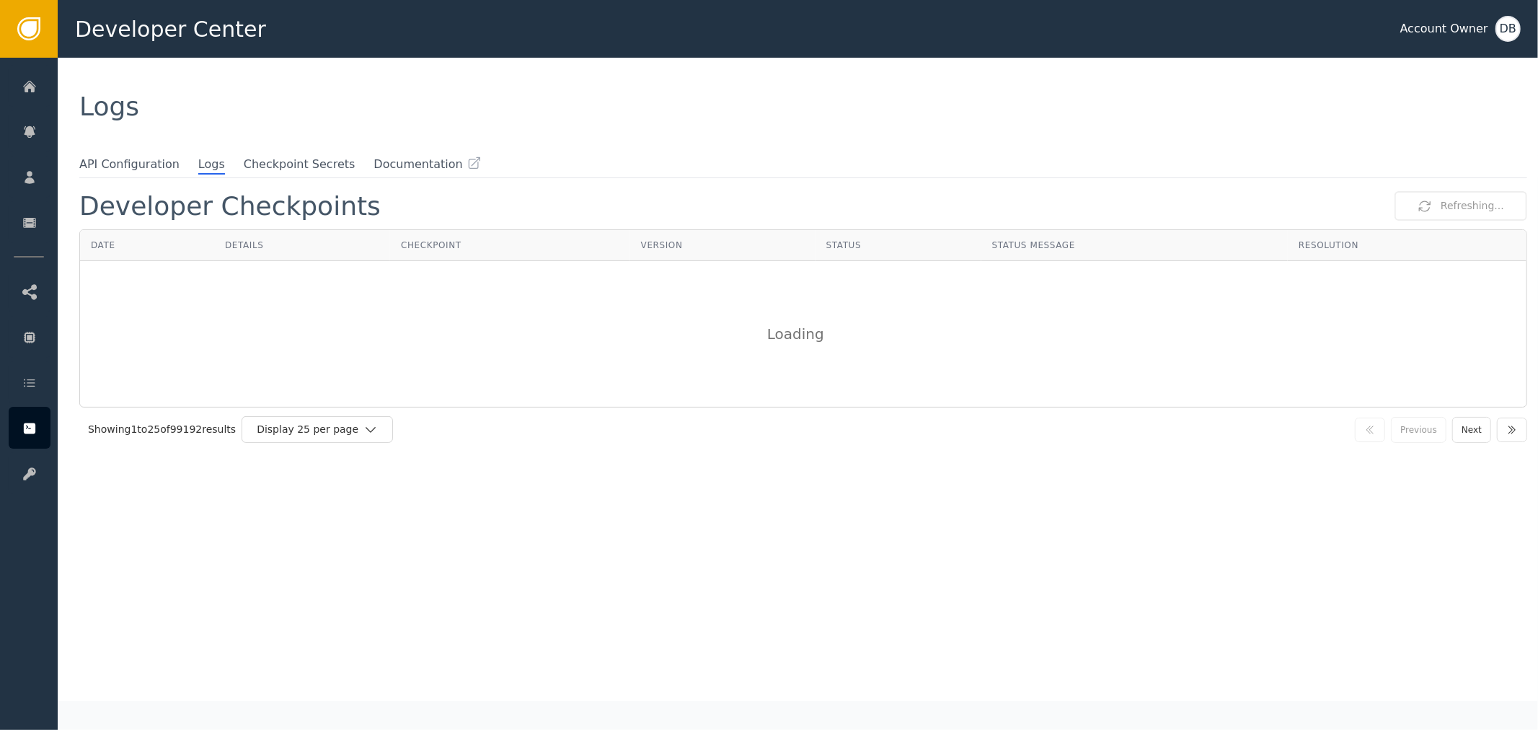
scroll to position [0, 0]
